Goal: Information Seeking & Learning: Learn about a topic

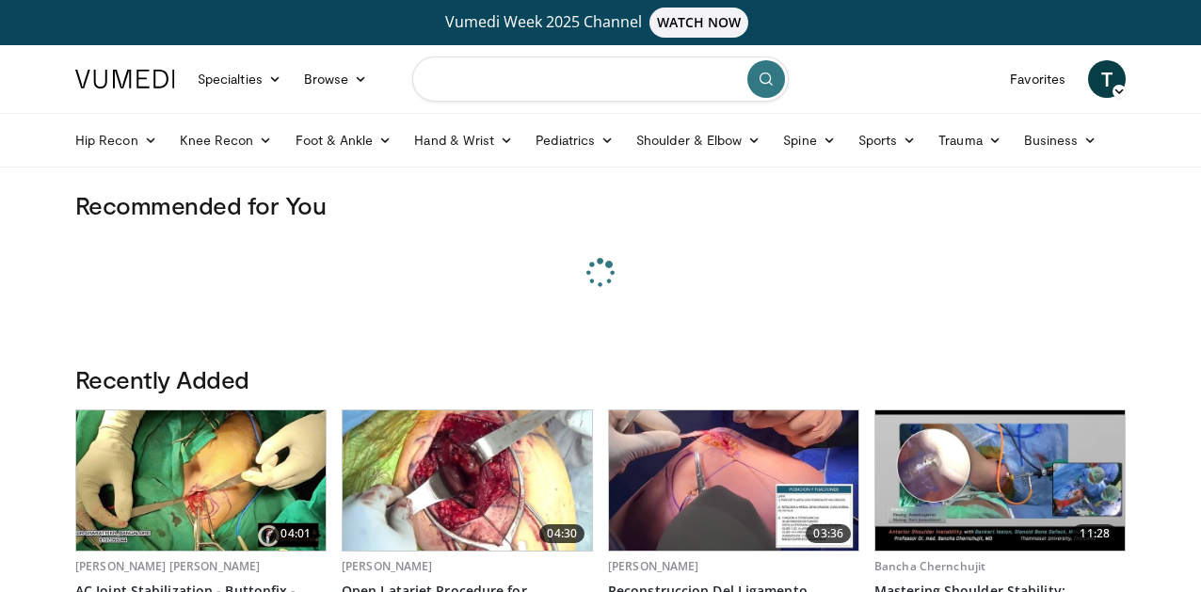
click at [531, 74] on input "Search topics, interventions" at bounding box center [600, 78] width 377 height 45
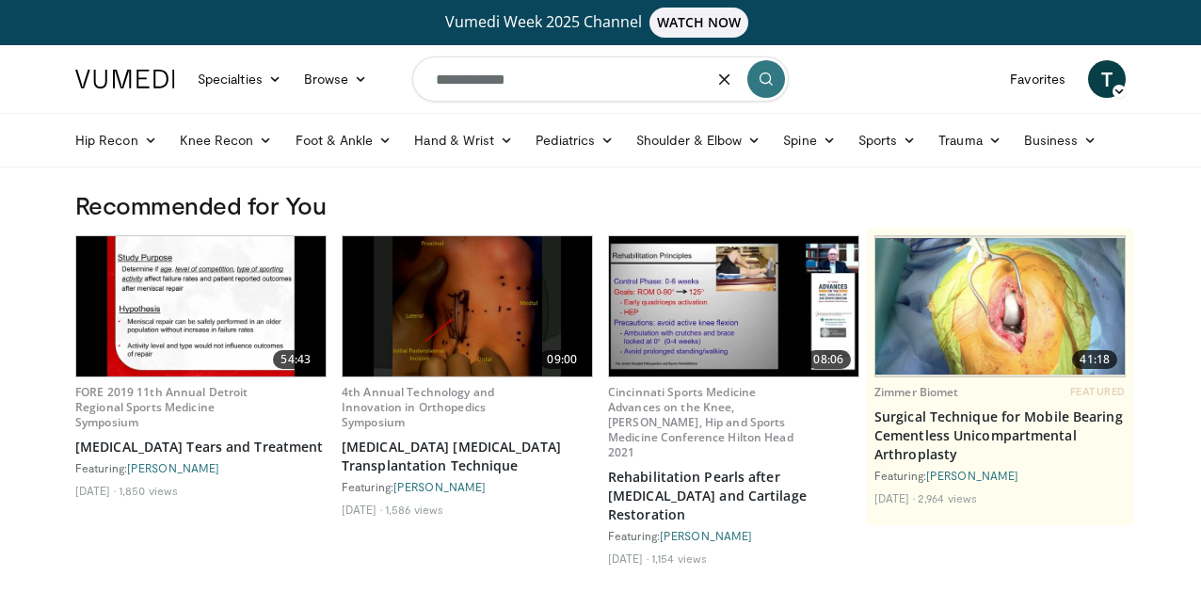
type input "**********"
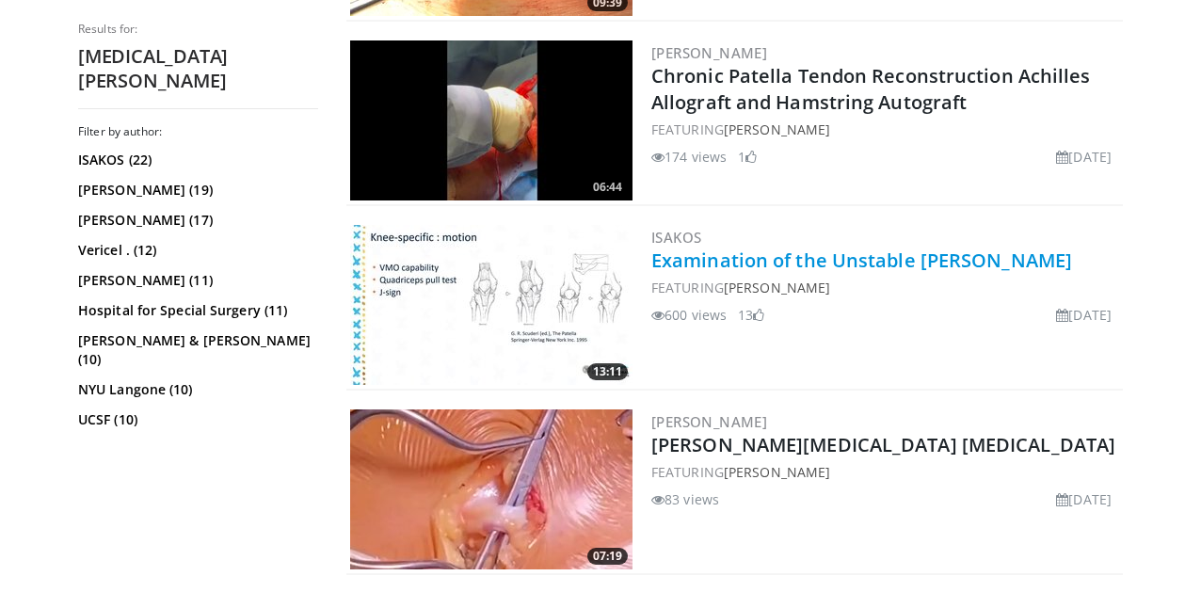
scroll to position [1507, 0]
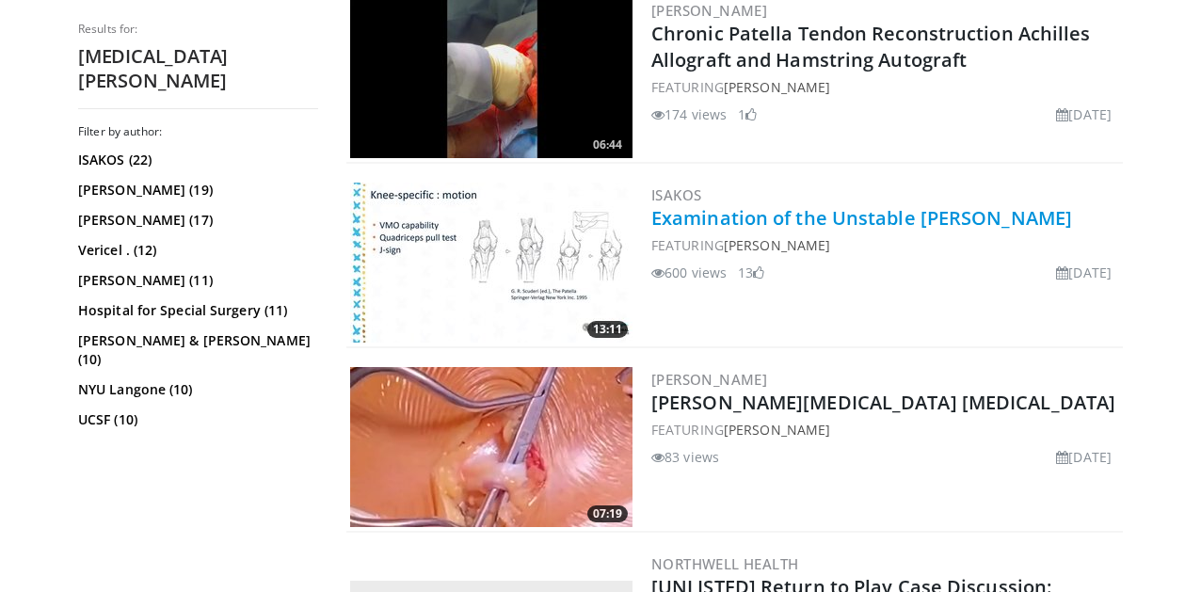
click at [735, 215] on link "Examination of the Unstable Patella" at bounding box center [862, 217] width 421 height 25
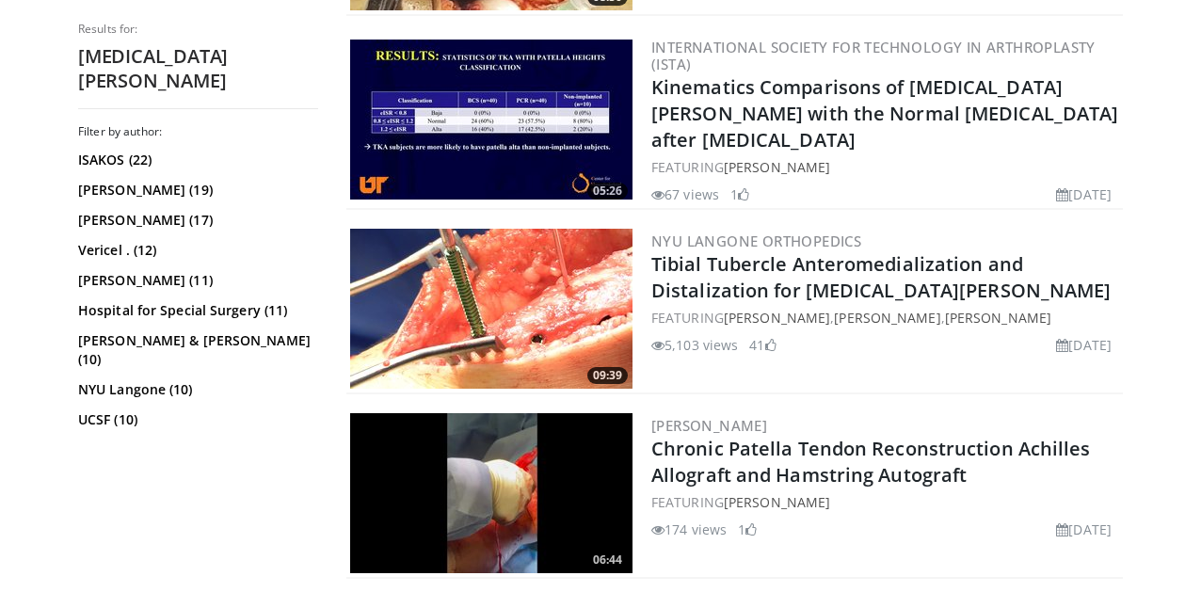
scroll to position [1054, 0]
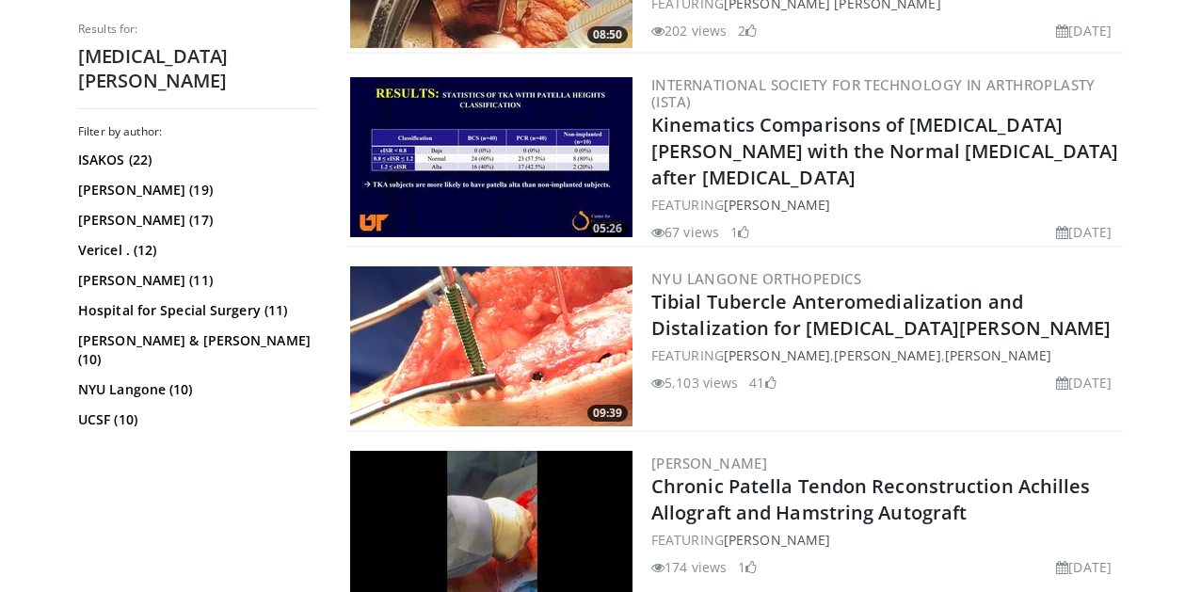
click at [456, 305] on img at bounding box center [491, 346] width 282 height 160
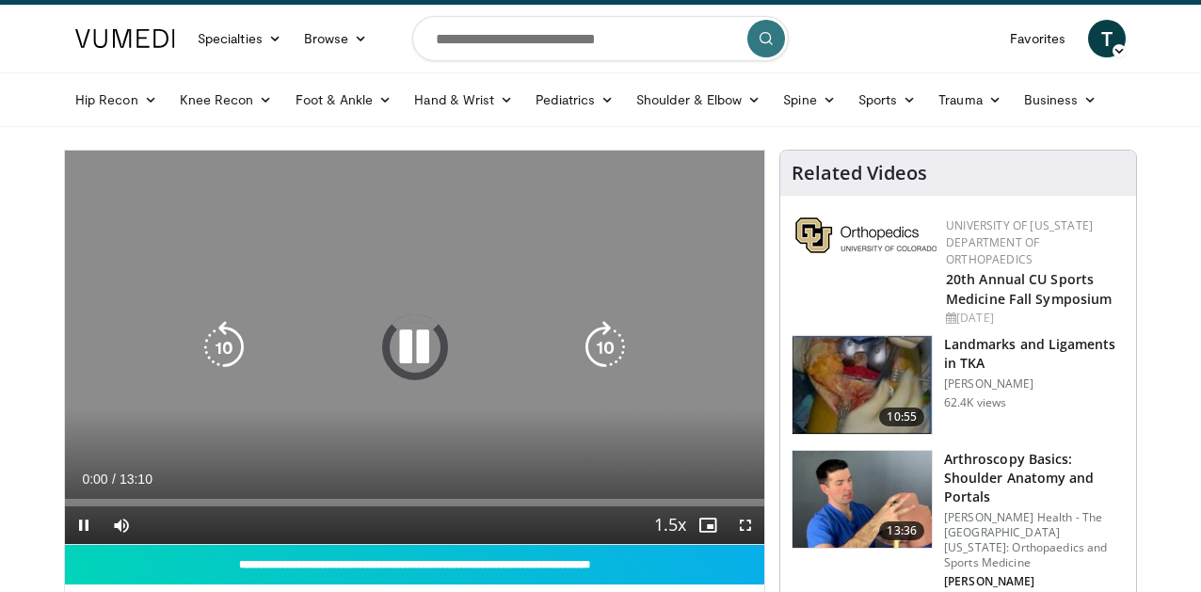
scroll to position [41, 0]
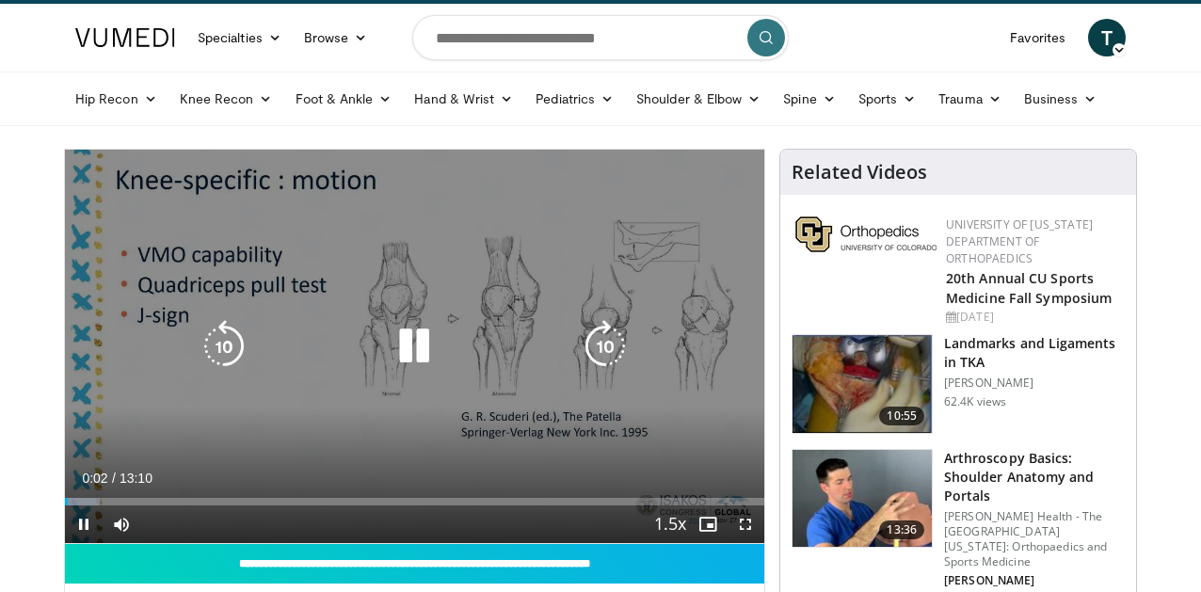
click at [613, 346] on icon "Video Player" at bounding box center [605, 346] width 53 height 53
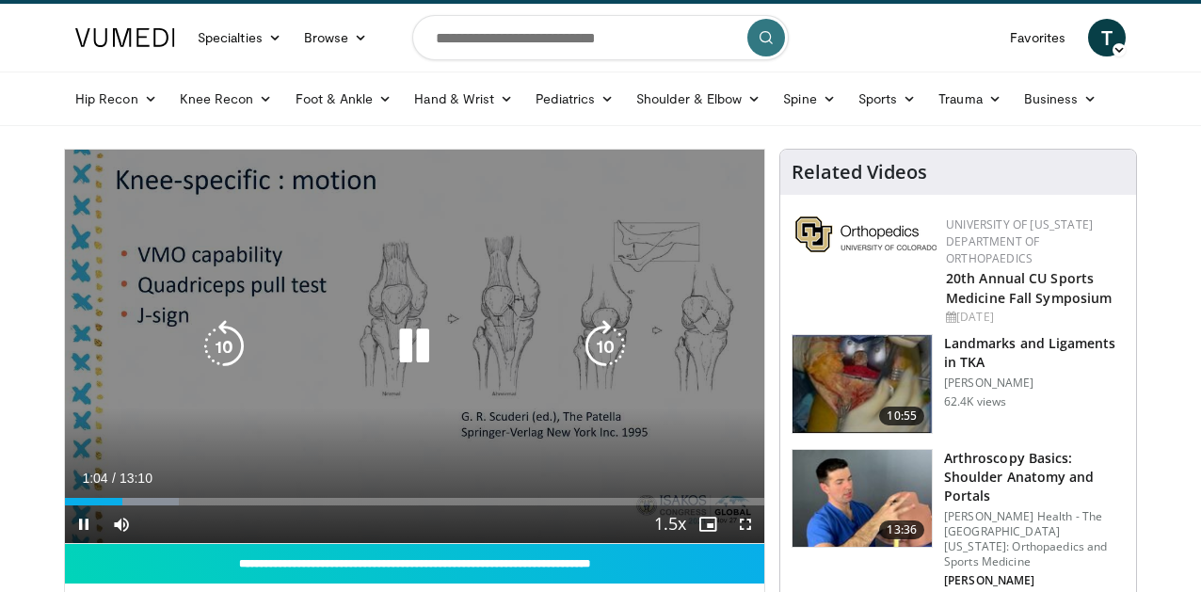
click at [606, 346] on icon "Video Player" at bounding box center [605, 346] width 53 height 53
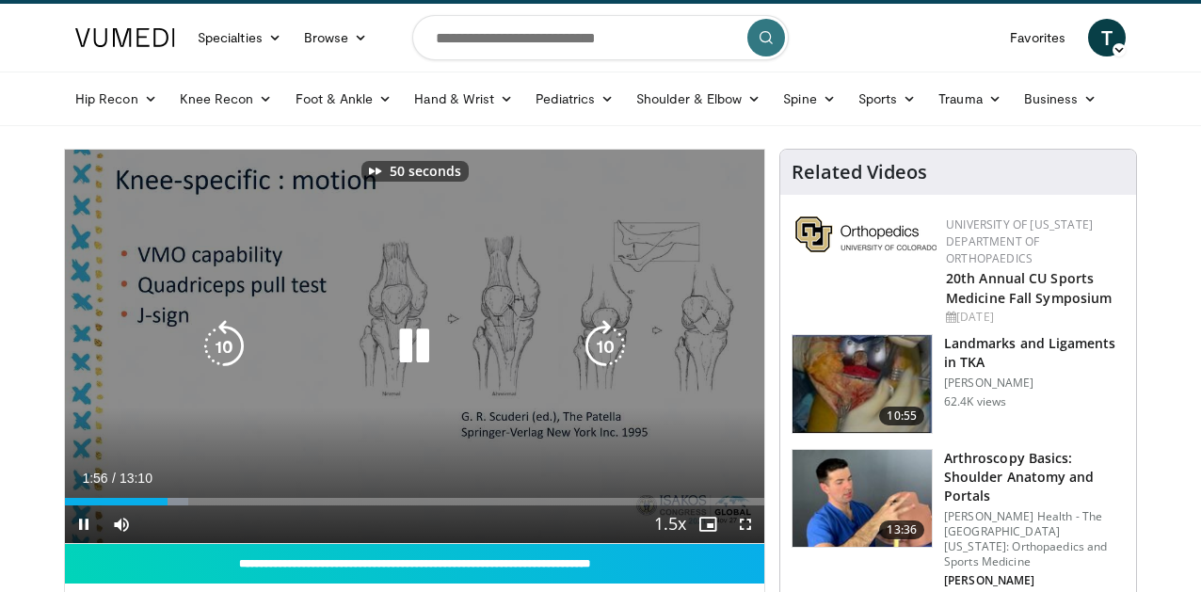
click at [606, 346] on icon "Video Player" at bounding box center [605, 346] width 53 height 53
click at [221, 336] on icon "Video Player" at bounding box center [224, 346] width 53 height 53
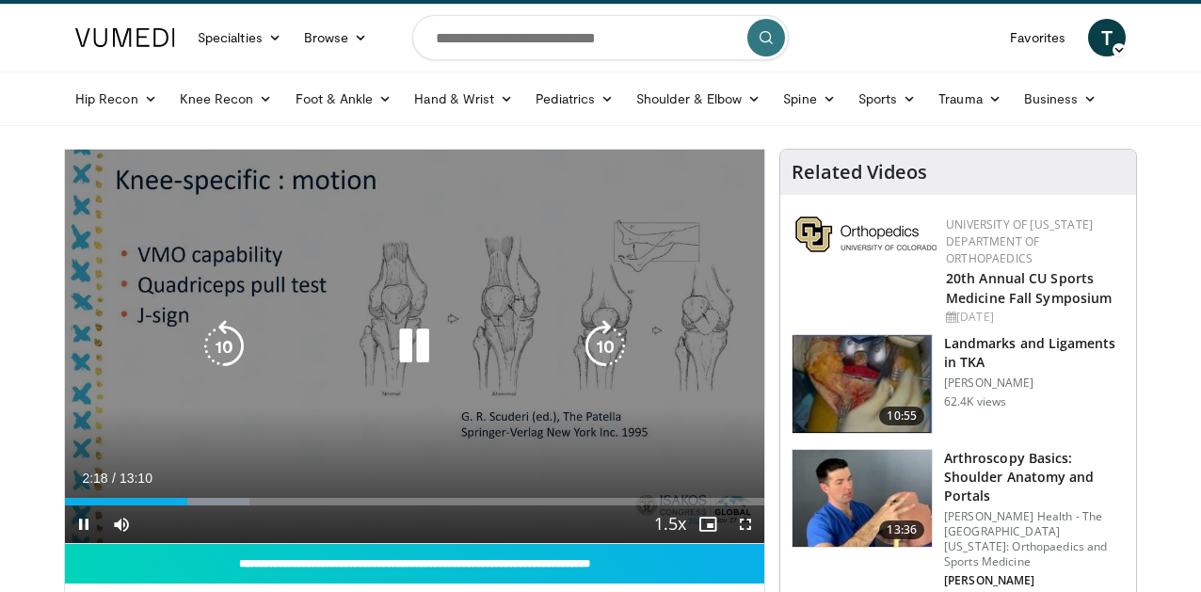
click at [603, 347] on icon "Video Player" at bounding box center [605, 346] width 53 height 53
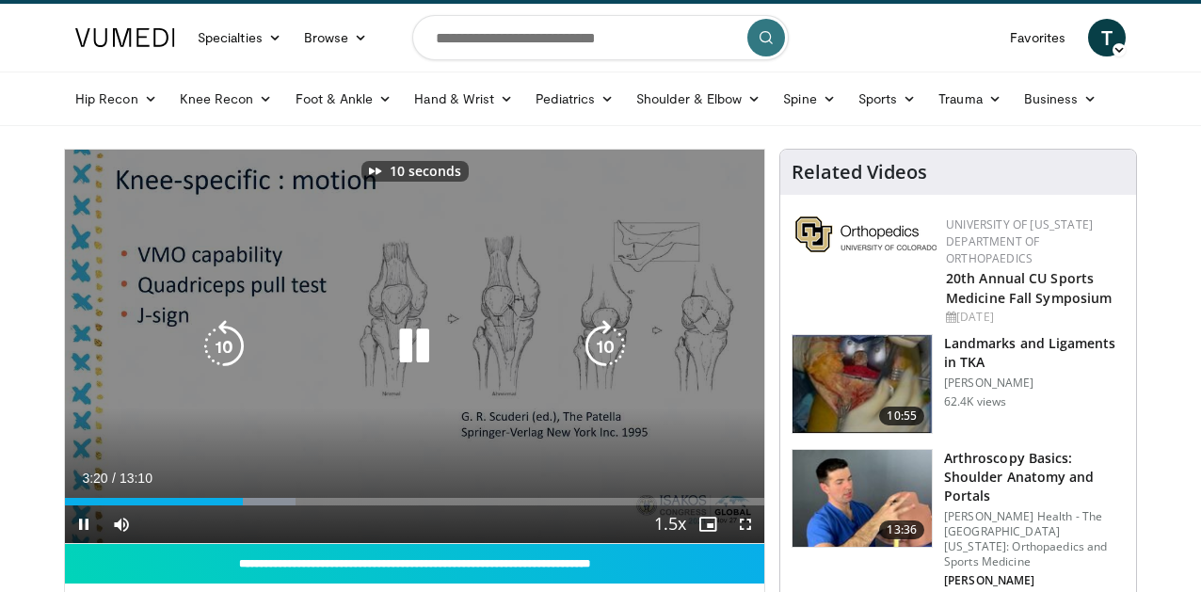
click at [603, 346] on icon "Video Player" at bounding box center [605, 346] width 53 height 53
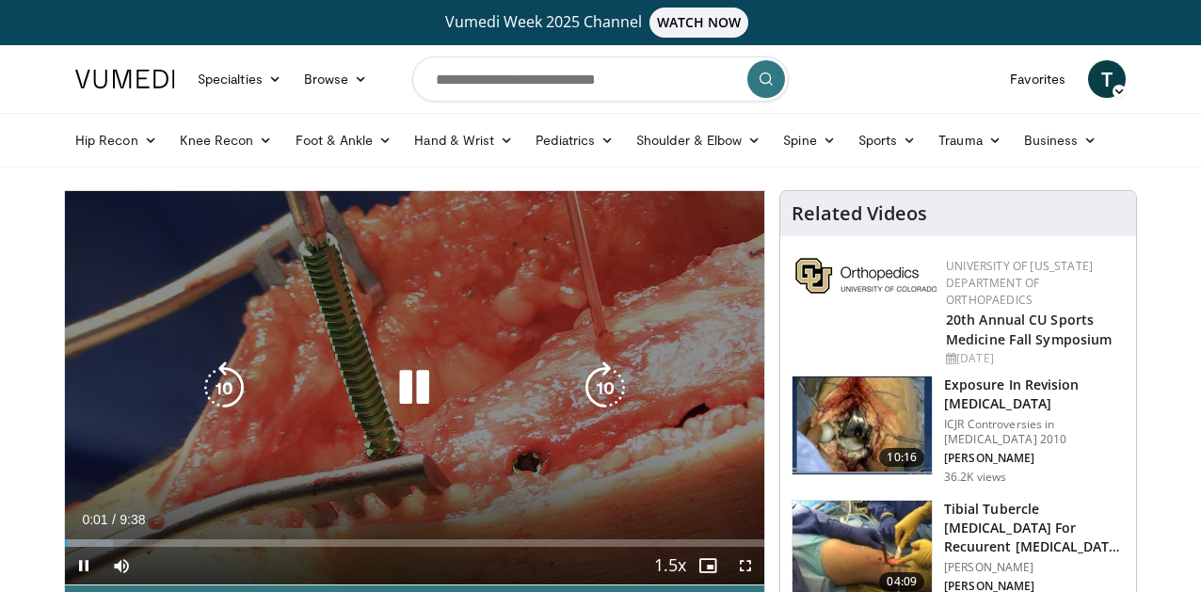
click at [613, 394] on icon "Video Player" at bounding box center [605, 388] width 53 height 53
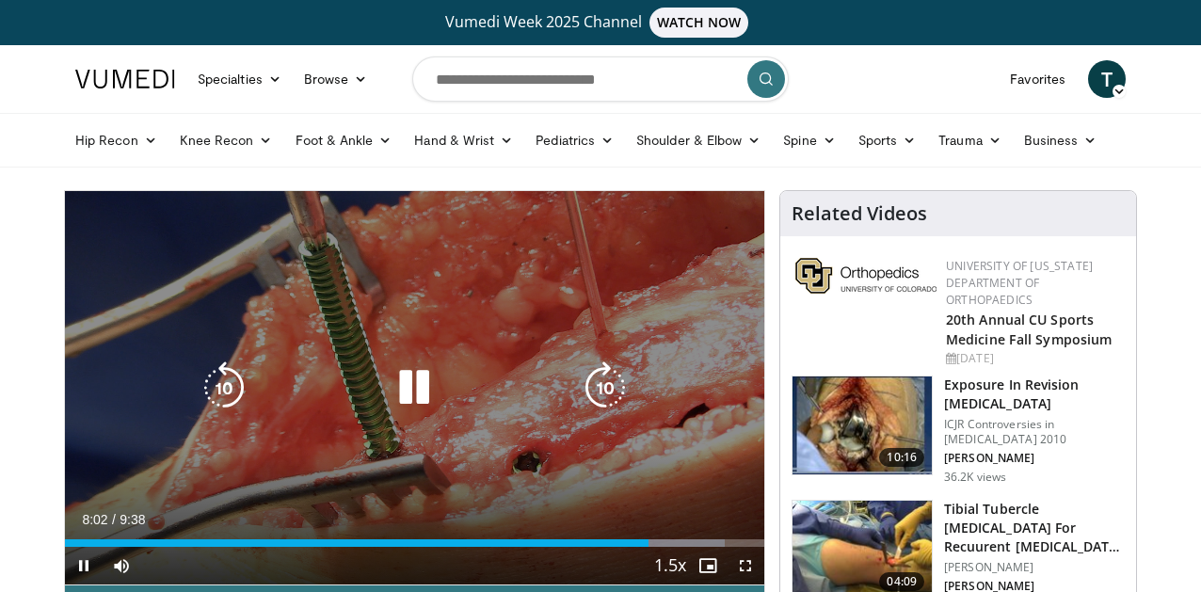
click at [276, 338] on div "10 seconds Tap to unmute" at bounding box center [415, 388] width 700 height 394
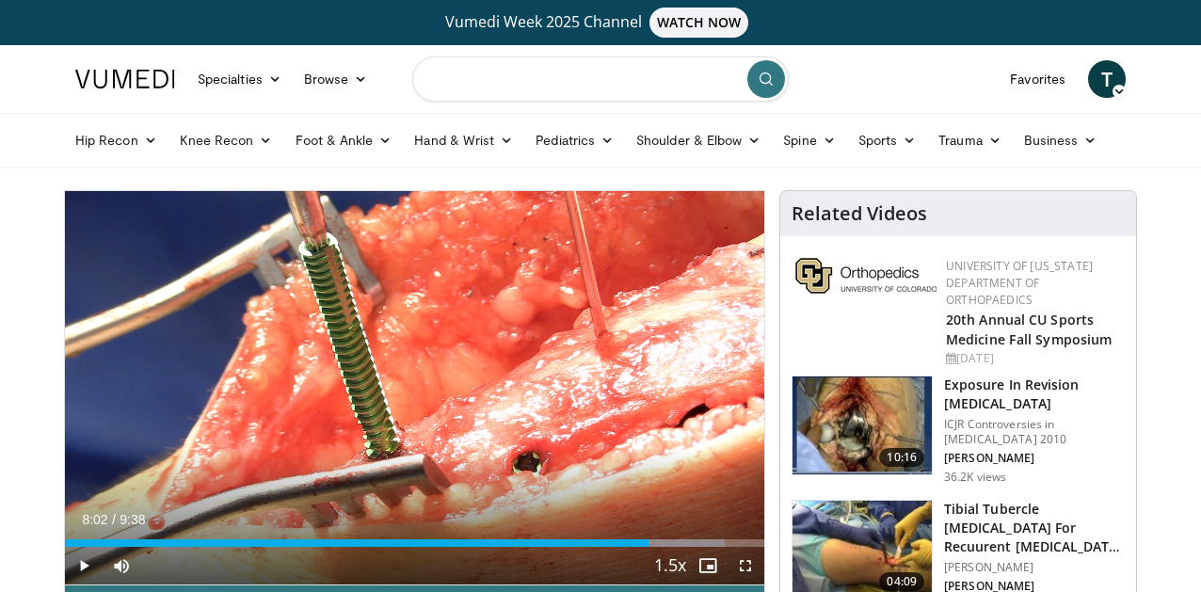
click at [477, 87] on input "Search topics, interventions" at bounding box center [600, 78] width 377 height 45
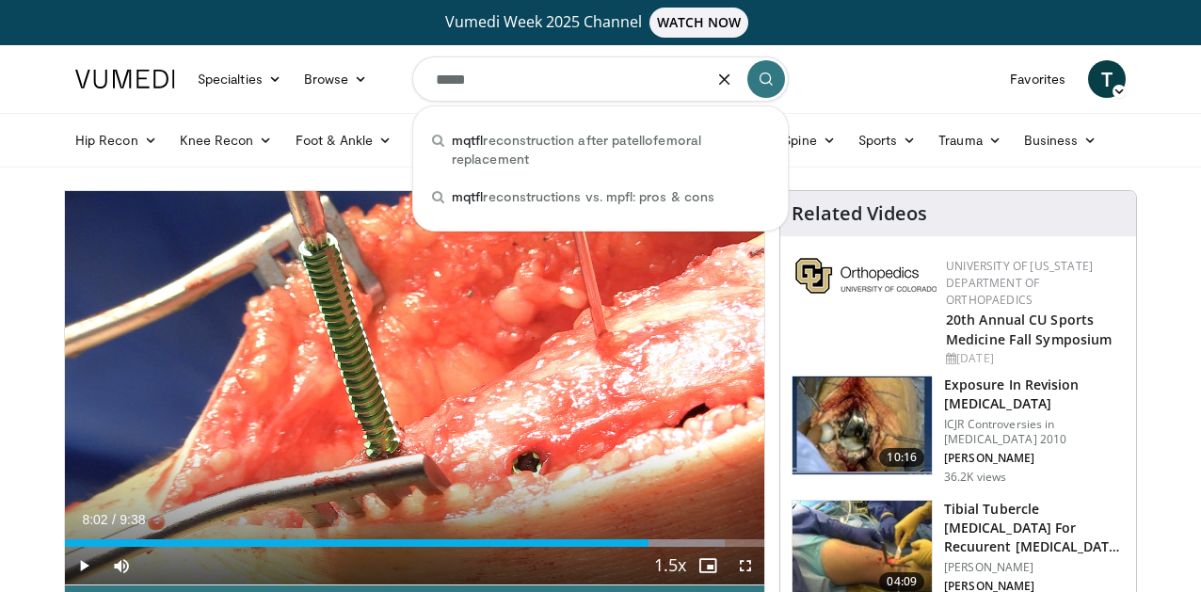
type input "*****"
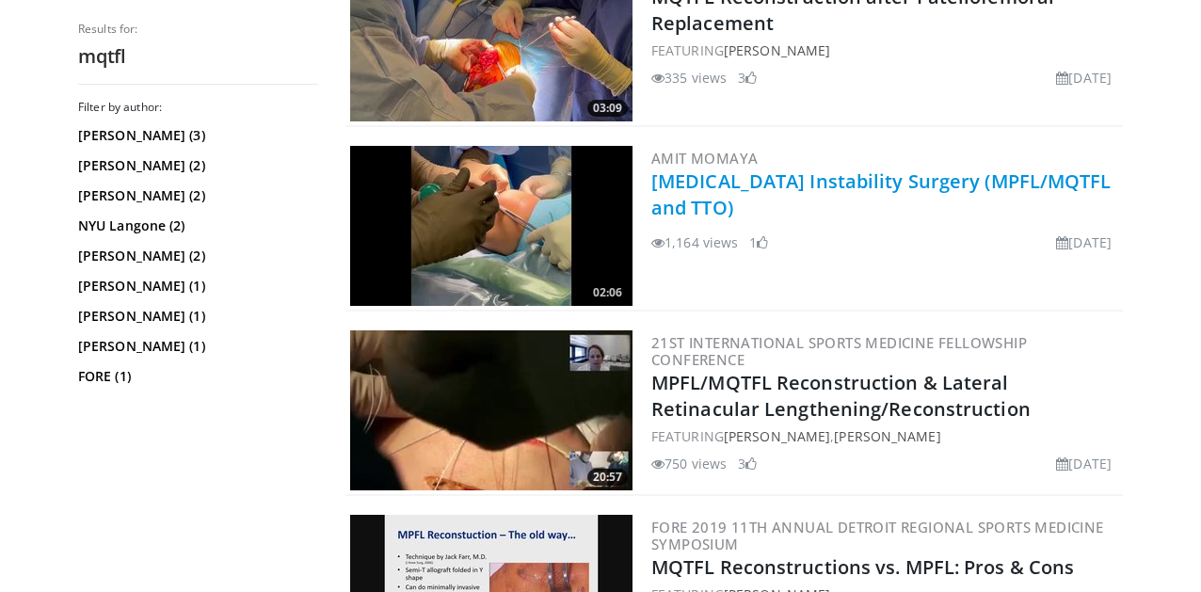
scroll to position [1245, 0]
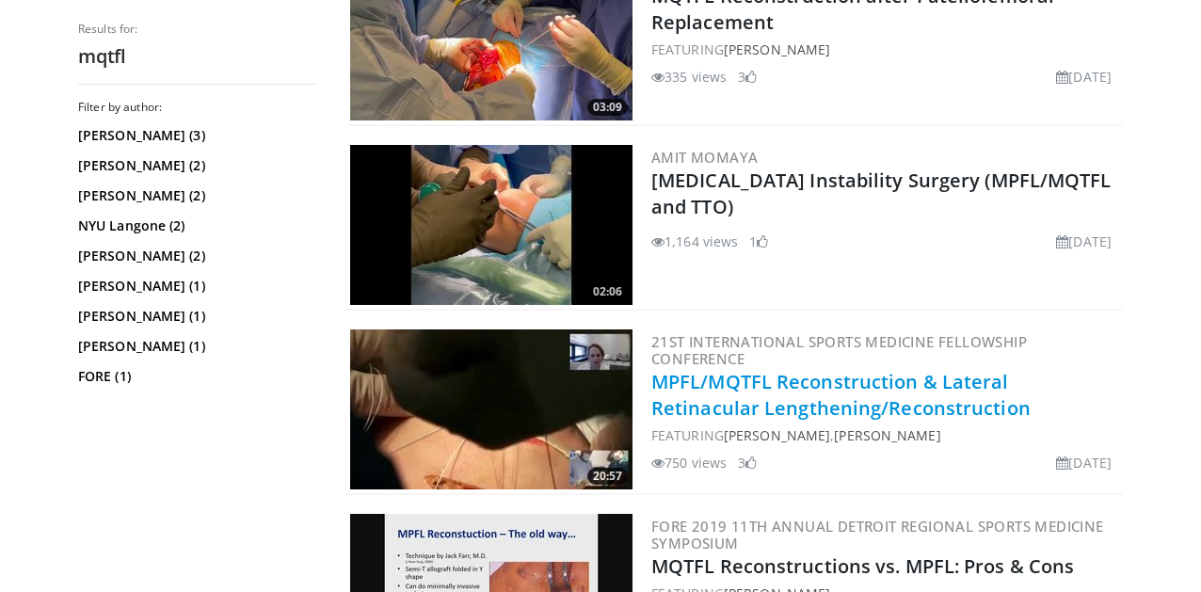
click at [728, 398] on link "MPFL/MQTFL Reconstruction & Lateral Retinacular Lengthening/Reconstruction" at bounding box center [841, 395] width 379 height 52
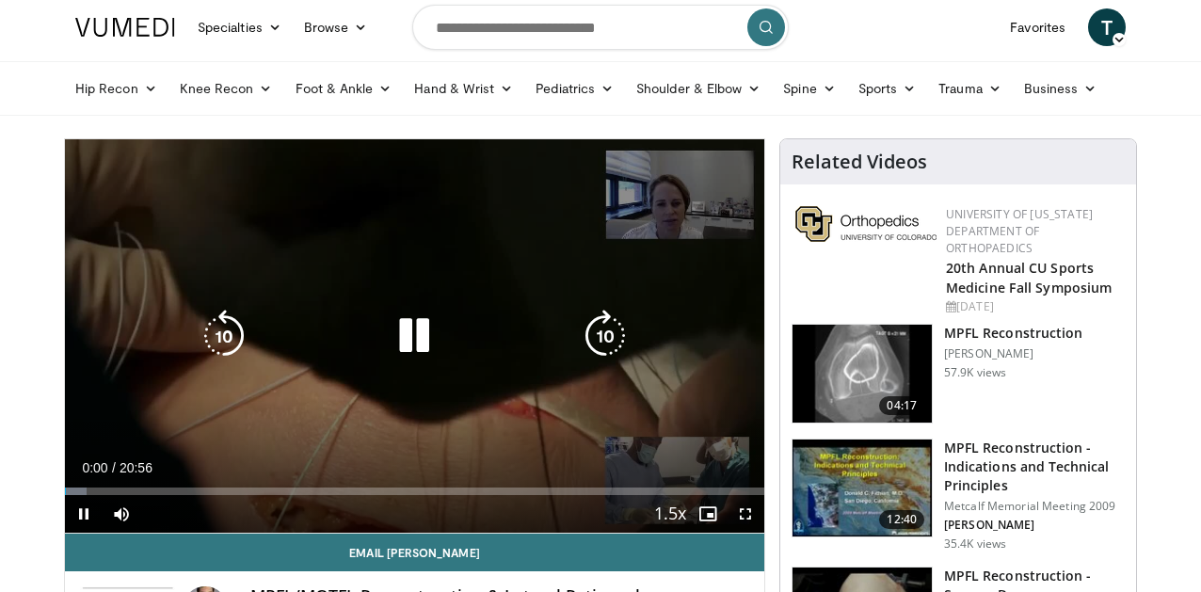
scroll to position [58, 0]
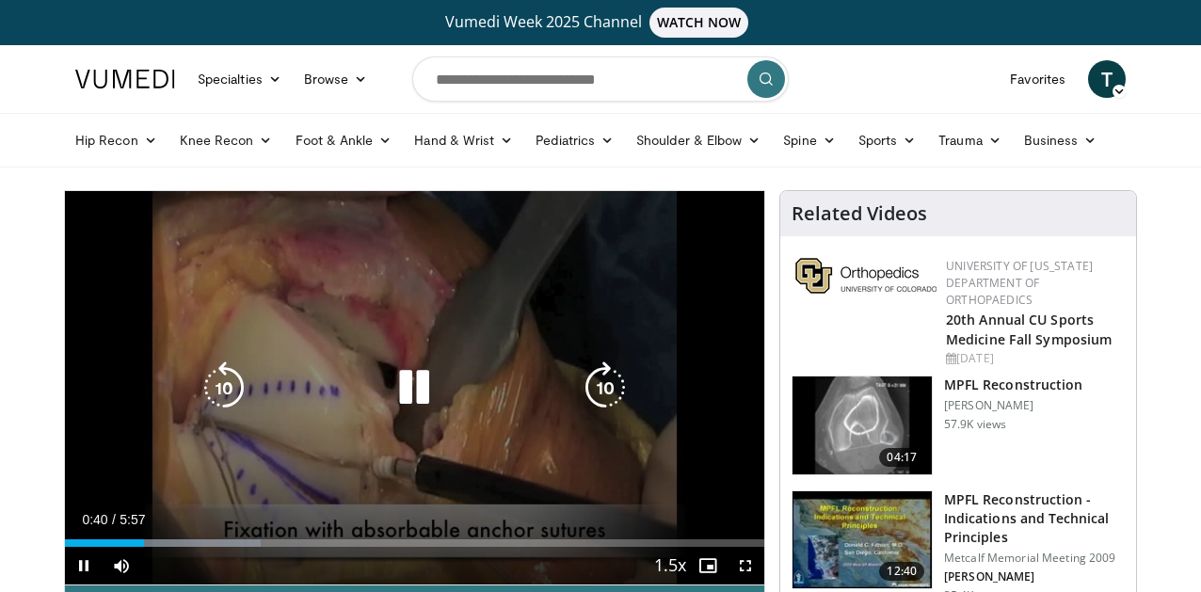
click at [545, 427] on div "10 seconds Tap to unmute" at bounding box center [415, 388] width 700 height 394
